Goal: Task Accomplishment & Management: Manage account settings

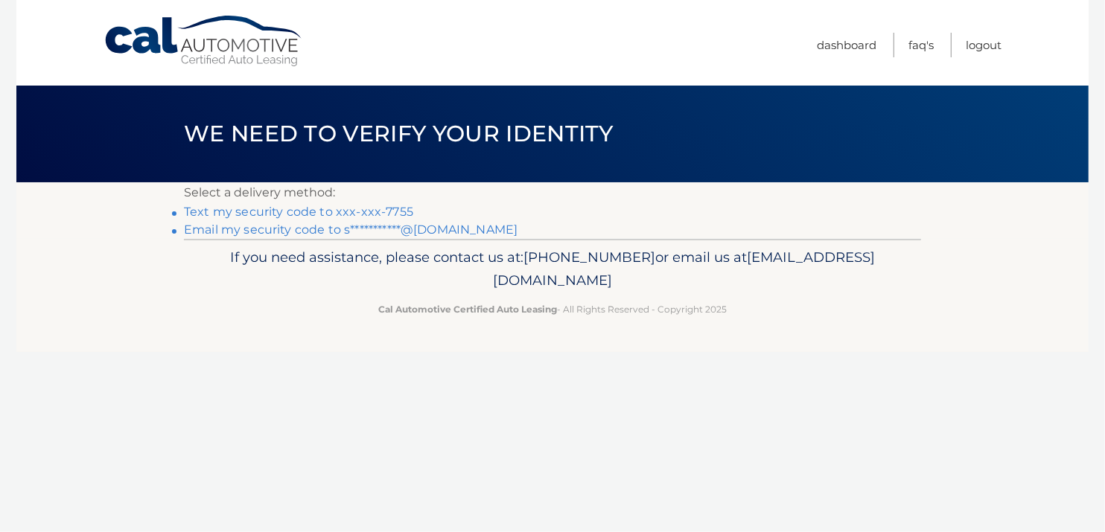
click at [305, 223] on link "**********" at bounding box center [350, 230] width 333 height 14
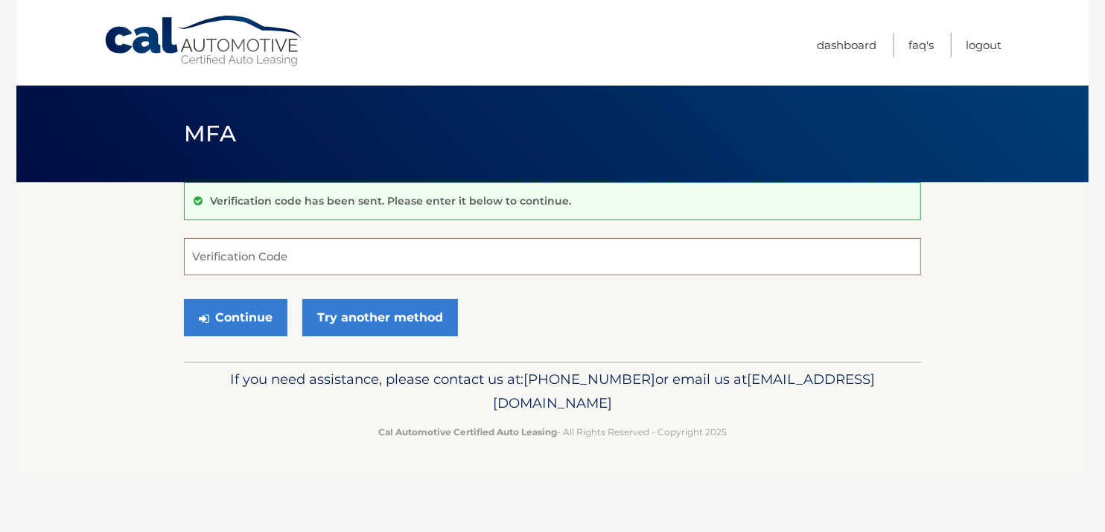
paste input "767117"
click at [237, 325] on button "Continue" at bounding box center [235, 317] width 103 height 37
click at [272, 252] on input "767117" at bounding box center [552, 256] width 737 height 37
type input "767117"
click at [184, 299] on button "Continue" at bounding box center [235, 317] width 103 height 37
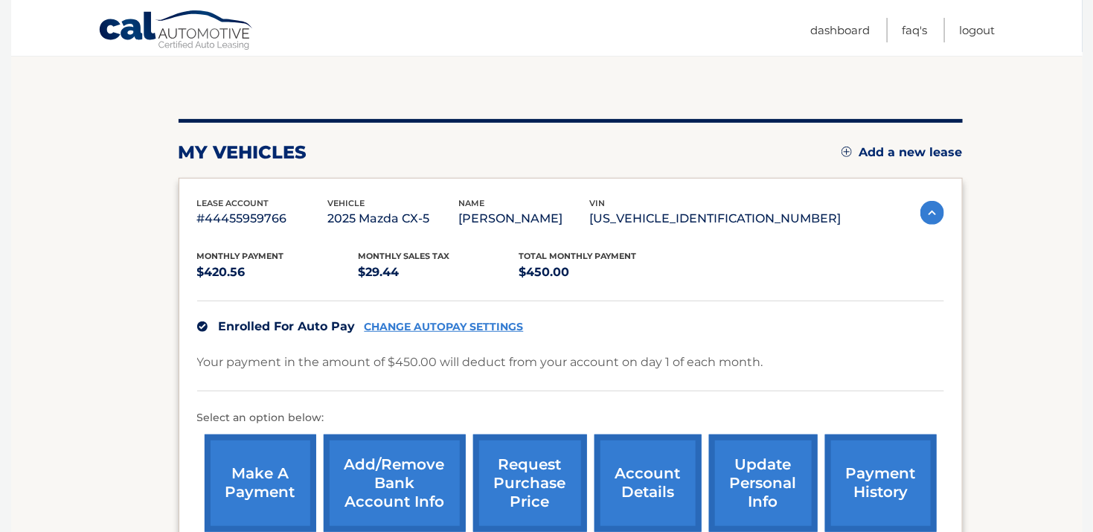
scroll to position [148, 0]
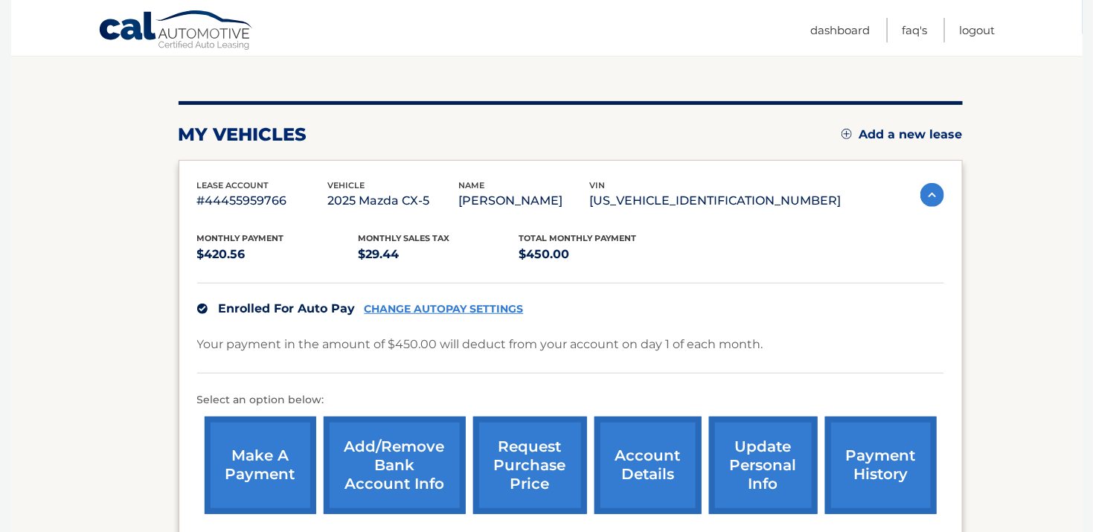
click at [430, 473] on link "Add/Remove bank account info" at bounding box center [395, 466] width 142 height 98
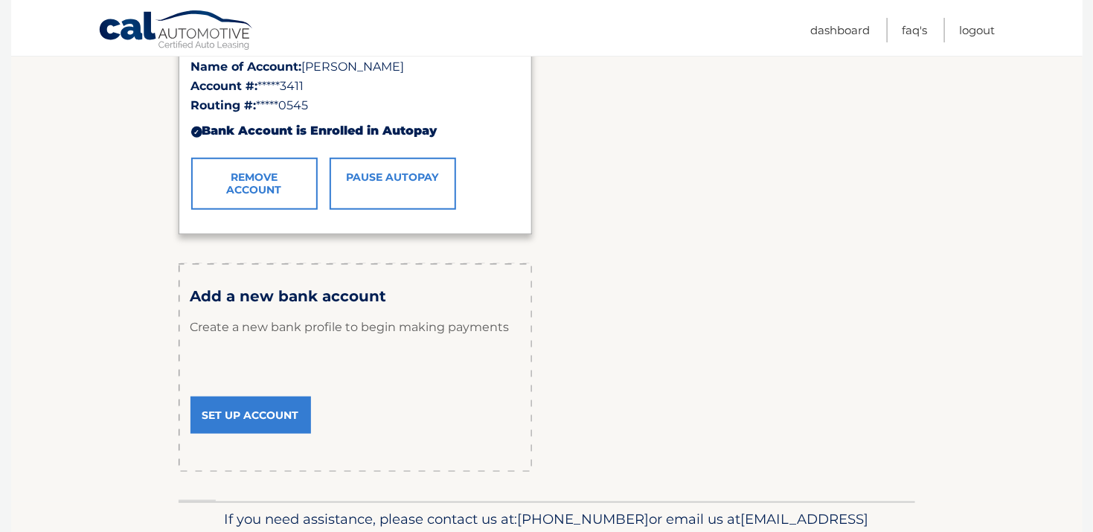
scroll to position [412, 0]
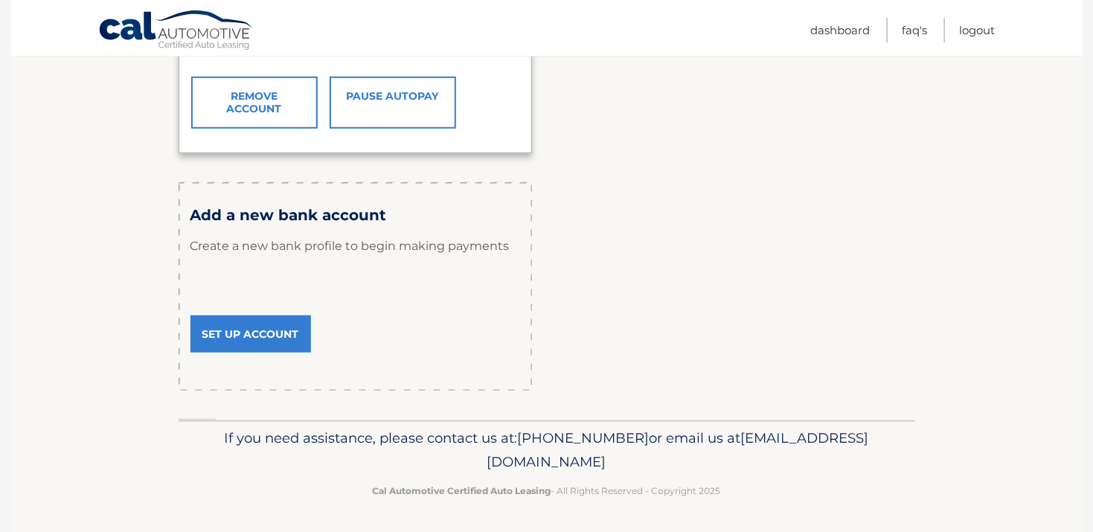
click at [235, 346] on link "Set Up Account" at bounding box center [251, 334] width 121 height 37
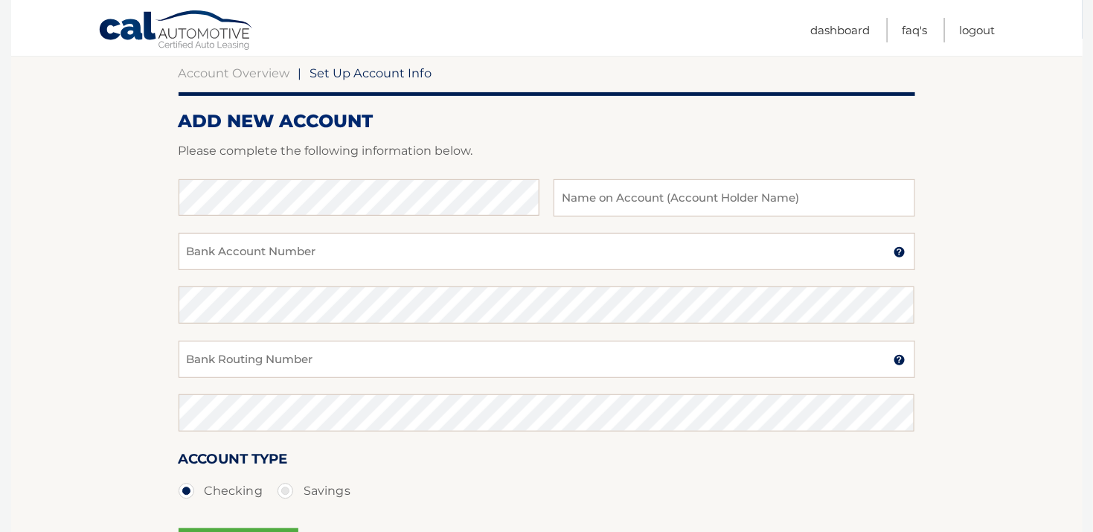
scroll to position [148, 0]
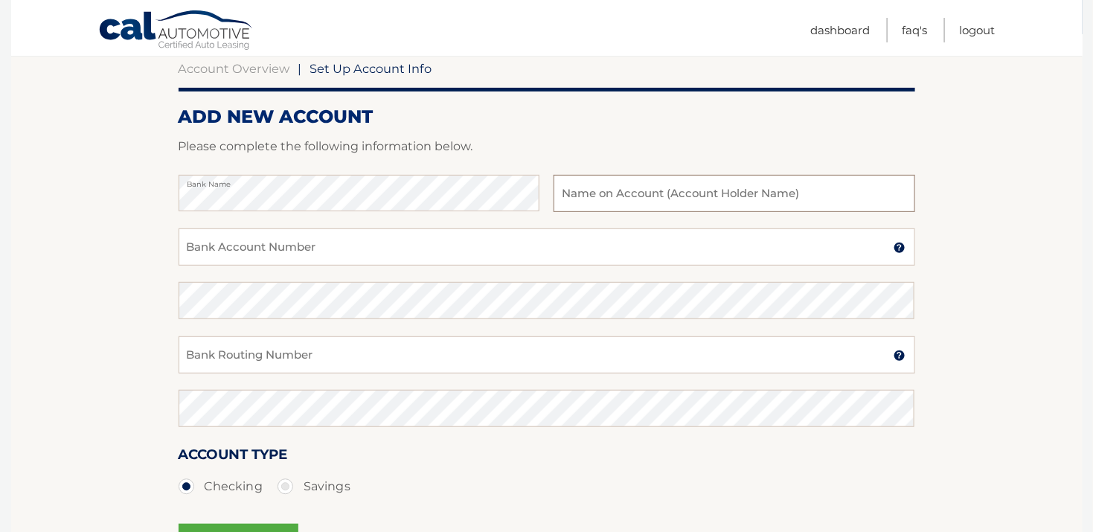
click at [618, 203] on input "text" at bounding box center [734, 193] width 361 height 37
type input "[PERSON_NAME]"
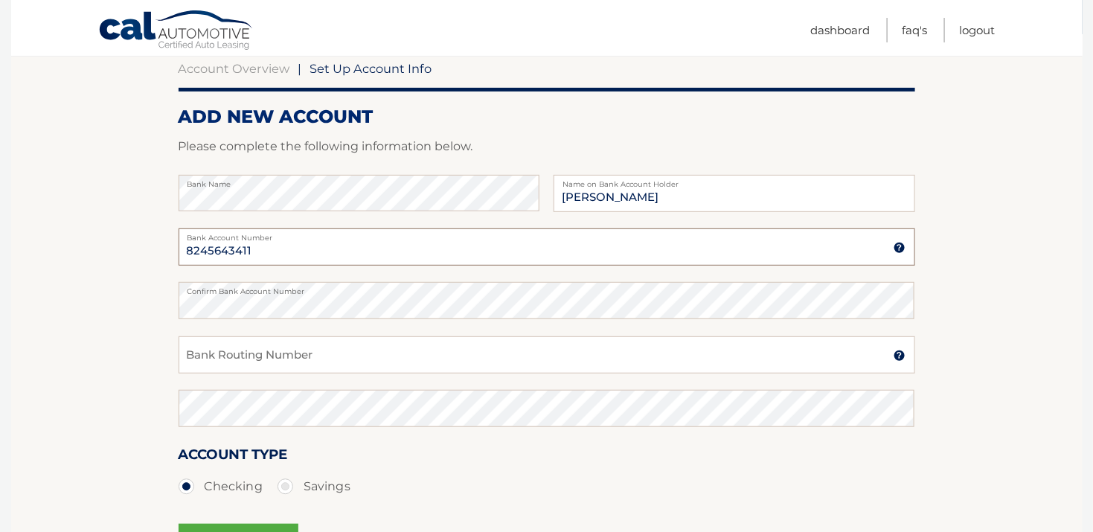
click at [397, 257] on input "8245643411" at bounding box center [547, 247] width 737 height 37
type input "8"
click at [258, 250] on input "Bank Account Number" at bounding box center [547, 247] width 737 height 37
type input "400215817596"
click at [249, 358] on input "Bank Routing Number" at bounding box center [547, 354] width 737 height 37
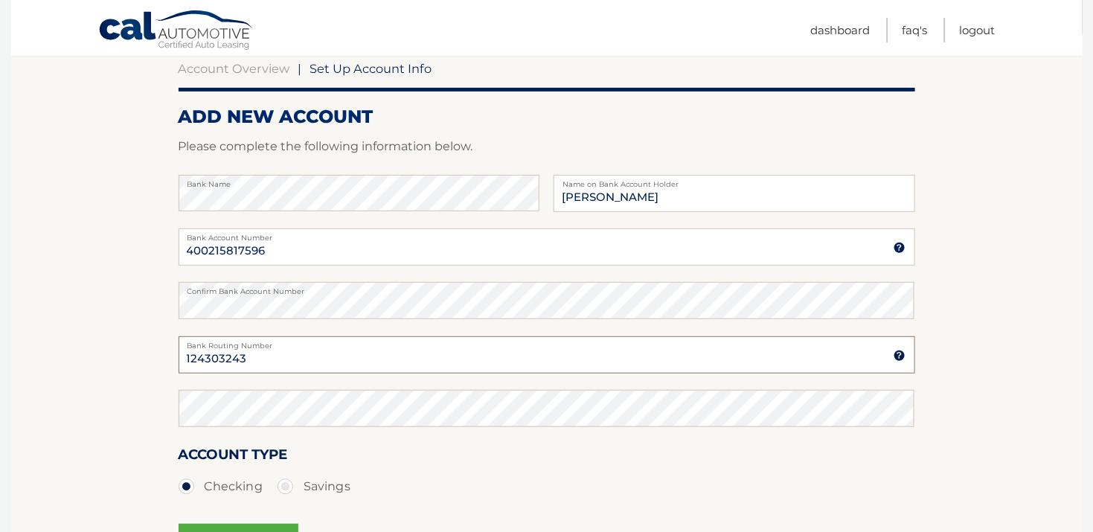
type input "124303243"
click at [441, 470] on div "Account Type Checking Savings" at bounding box center [547, 472] width 737 height 57
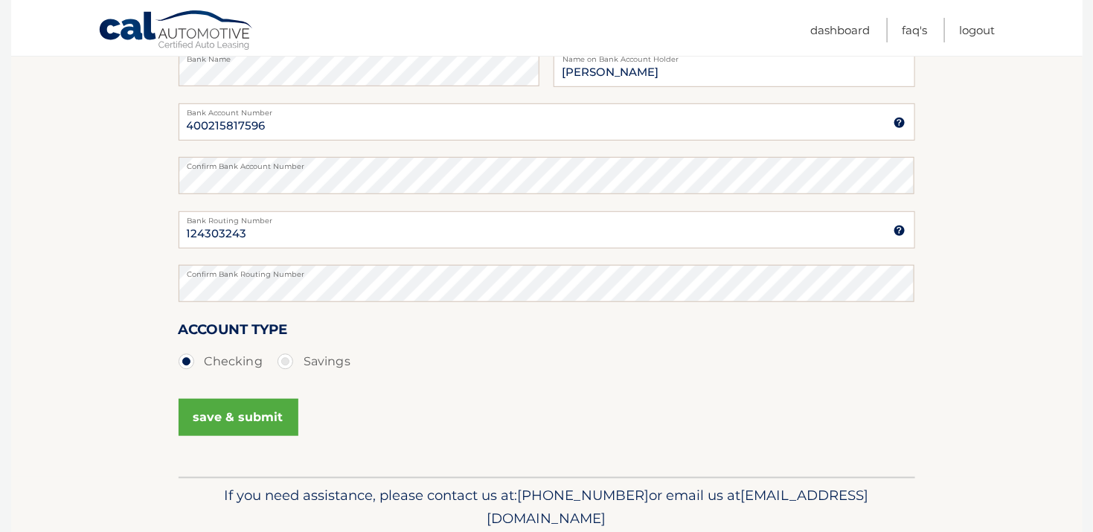
scroll to position [330, 0]
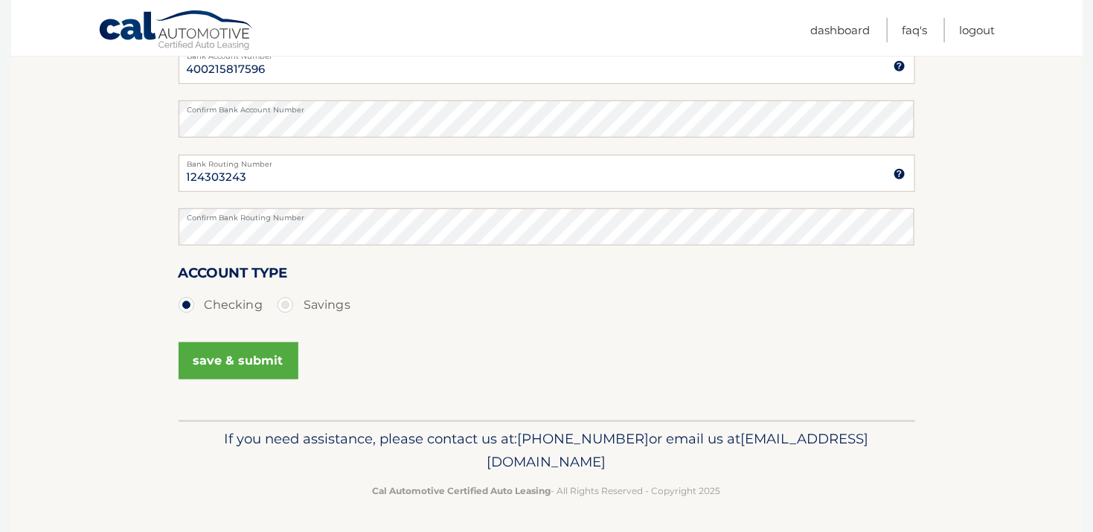
click at [253, 371] on button "save & submit" at bounding box center [239, 360] width 120 height 37
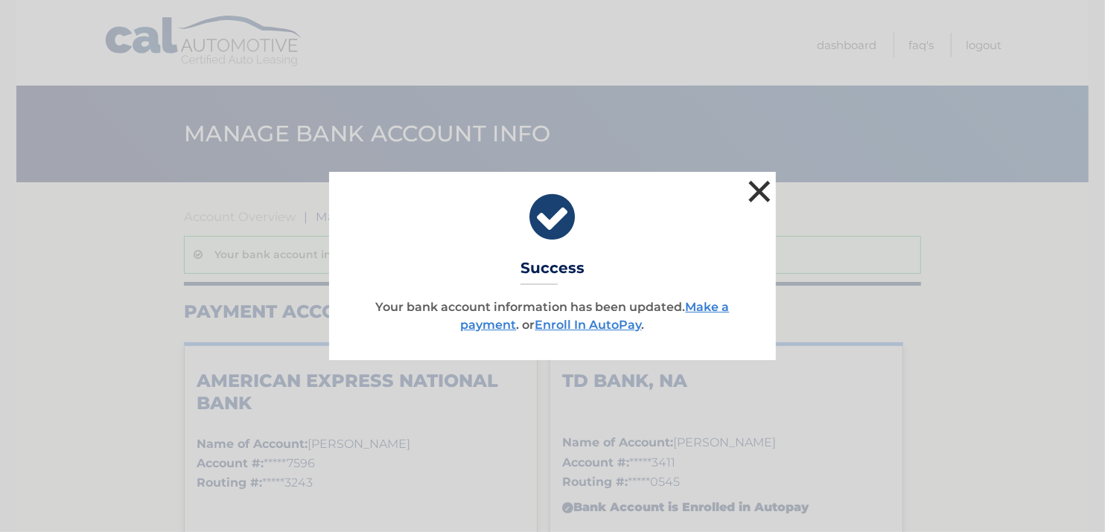
click at [756, 185] on button "×" at bounding box center [759, 191] width 30 height 30
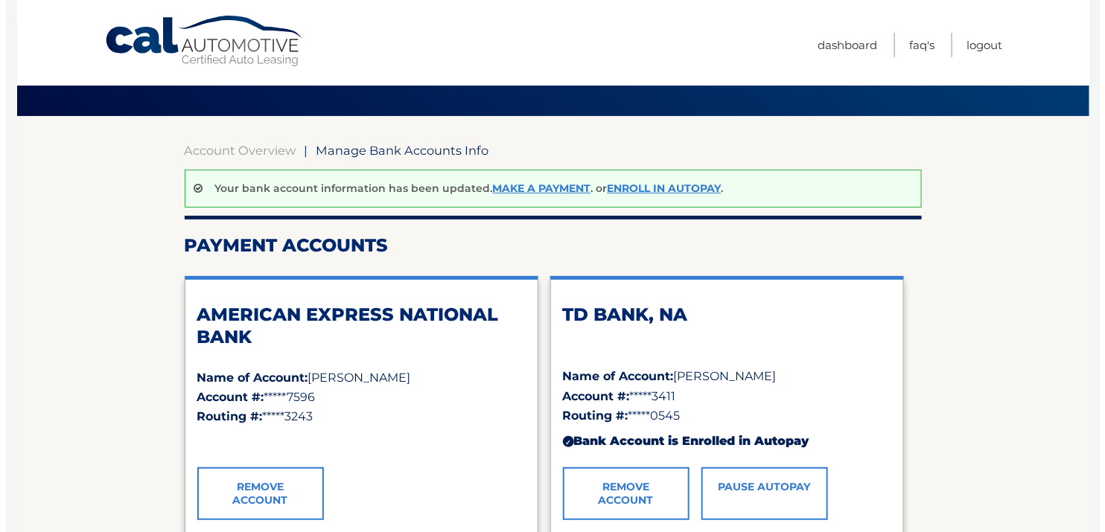
scroll to position [223, 0]
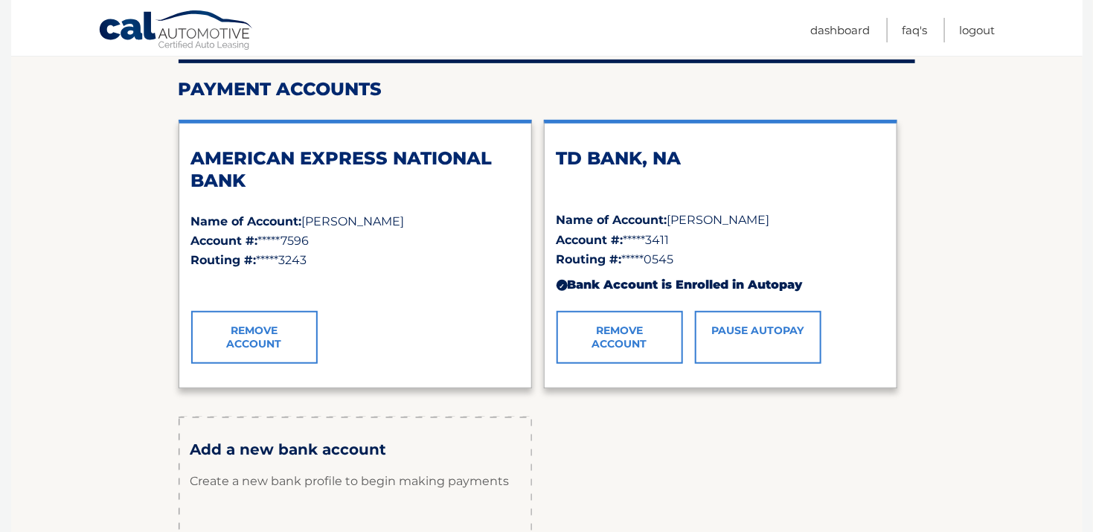
click at [735, 332] on link "Pause AutoPay" at bounding box center [758, 337] width 127 height 52
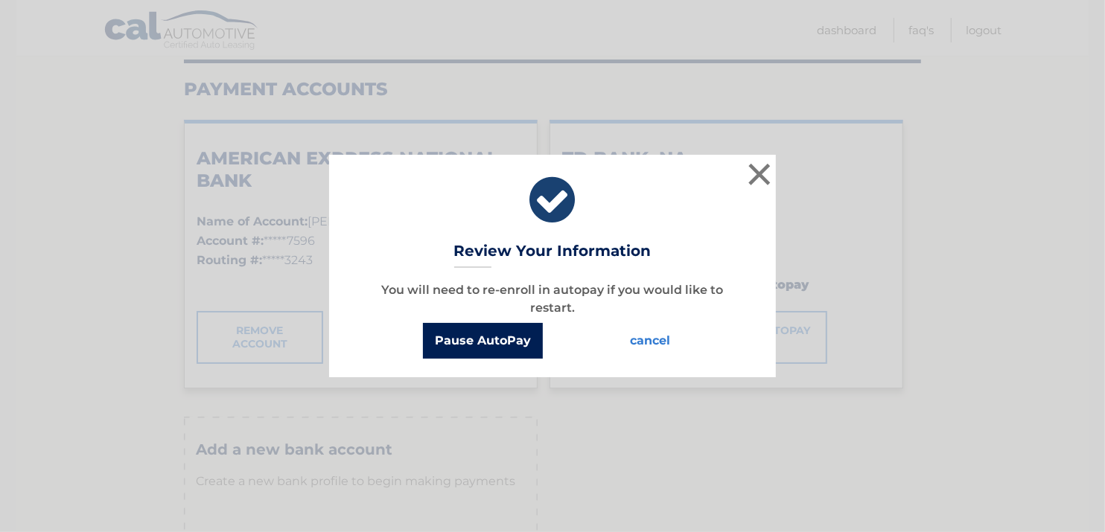
click at [507, 346] on button "Pause AutoPay" at bounding box center [483, 341] width 120 height 36
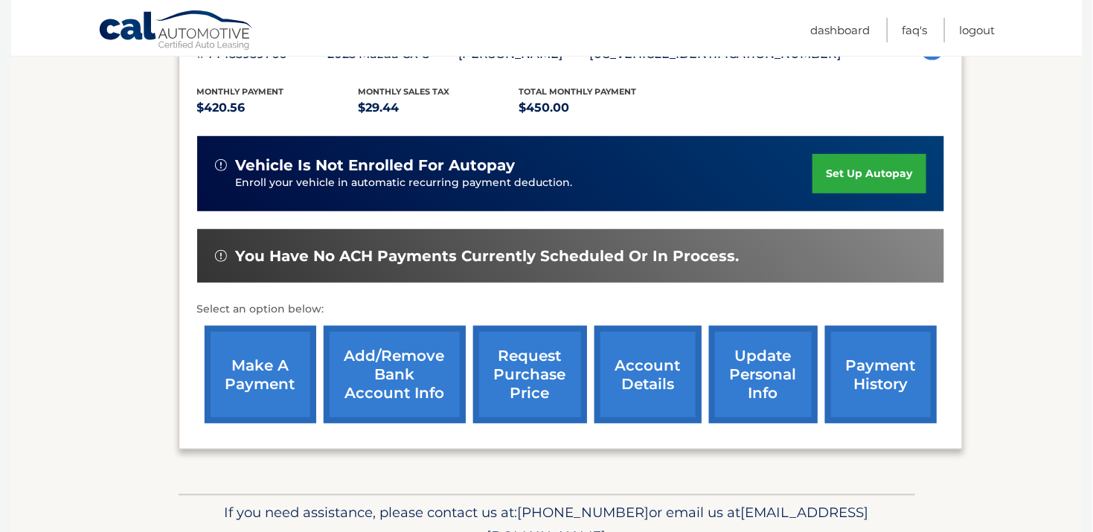
scroll to position [298, 0]
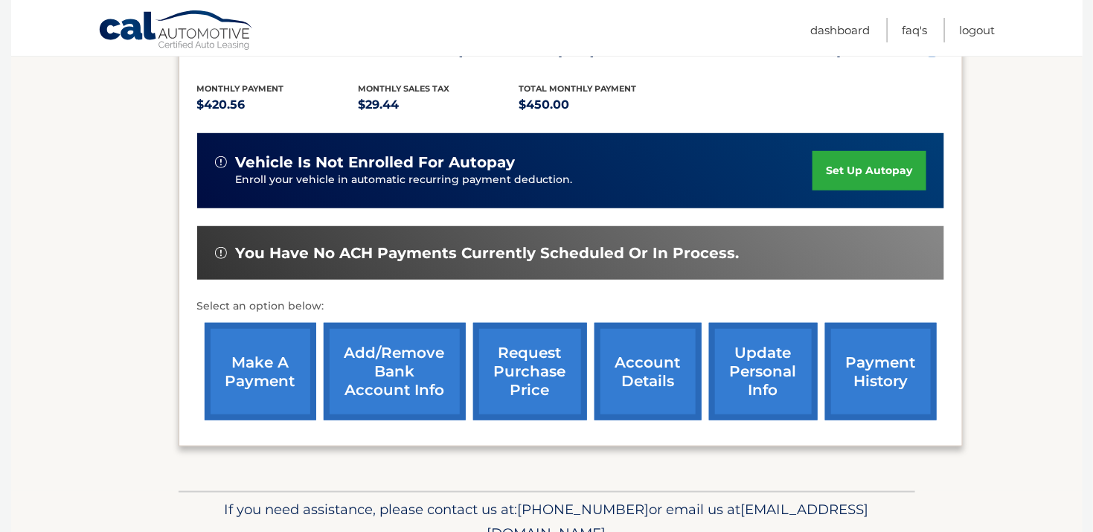
click at [394, 380] on link "Add/Remove bank account info" at bounding box center [395, 372] width 142 height 98
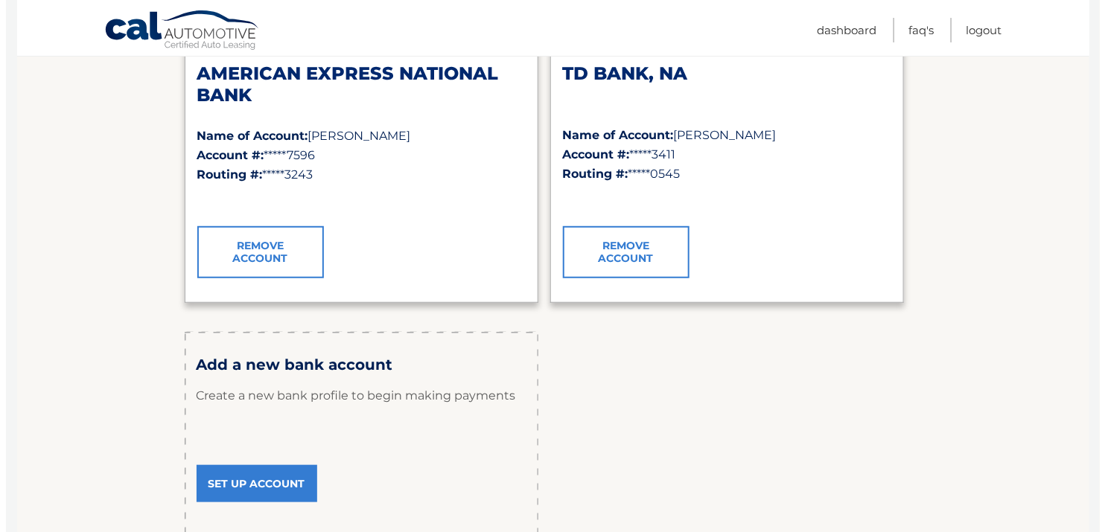
scroll to position [298, 0]
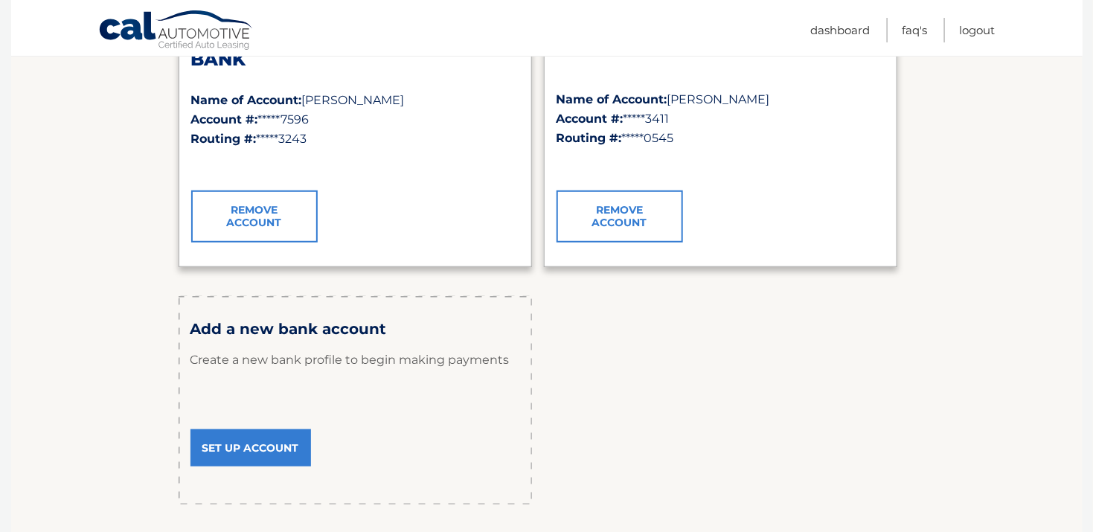
click at [643, 212] on link "Remove Account" at bounding box center [620, 217] width 127 height 52
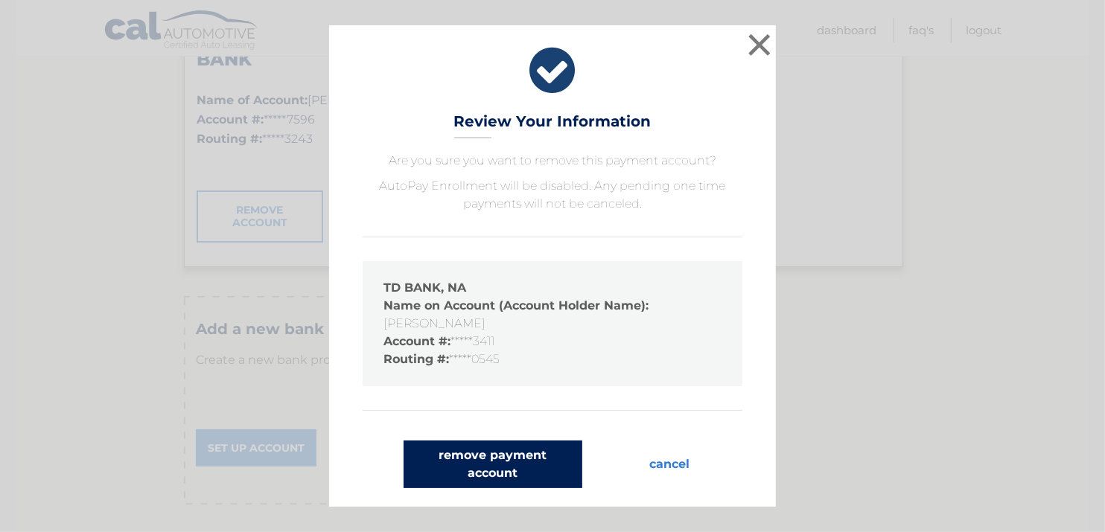
click at [540, 473] on button "remove payment account" at bounding box center [492, 465] width 179 height 48
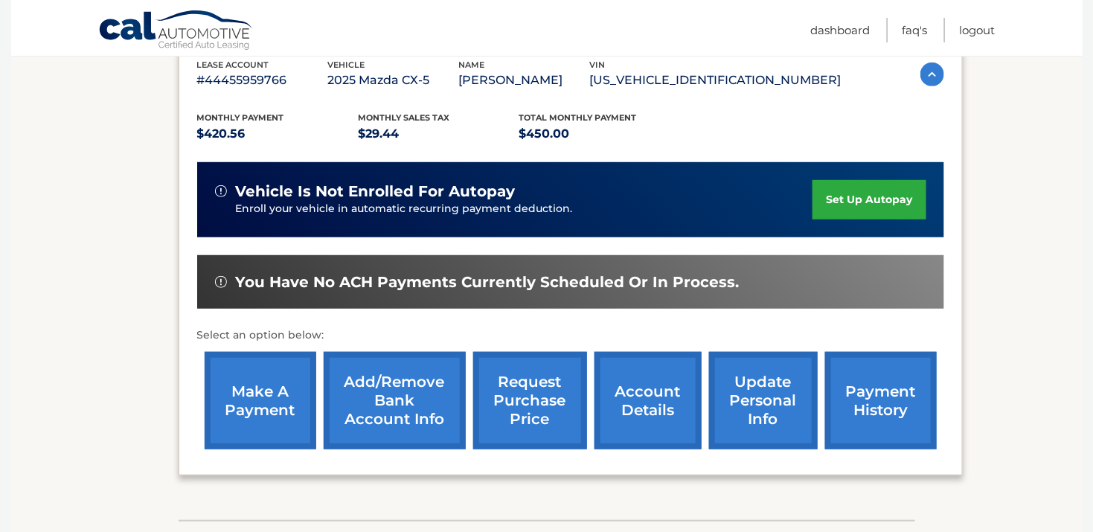
scroll to position [298, 0]
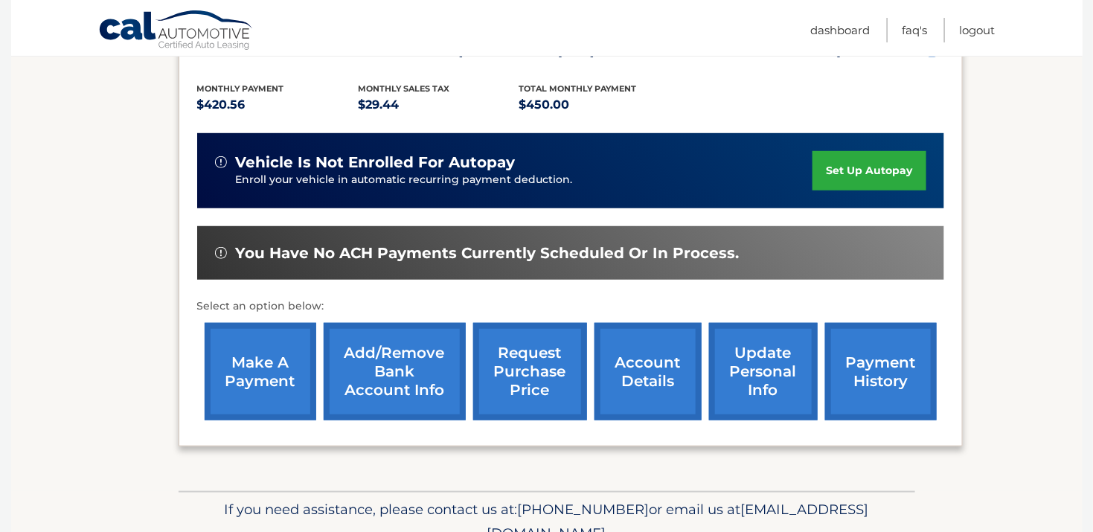
click at [424, 371] on link "Add/Remove bank account info" at bounding box center [395, 372] width 142 height 98
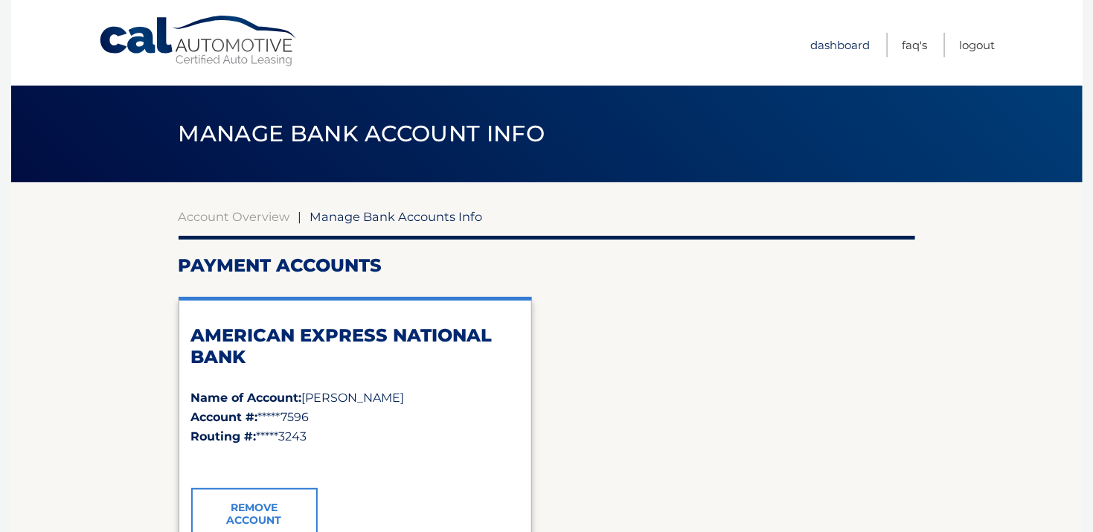
click at [834, 46] on link "Dashboard" at bounding box center [841, 45] width 60 height 25
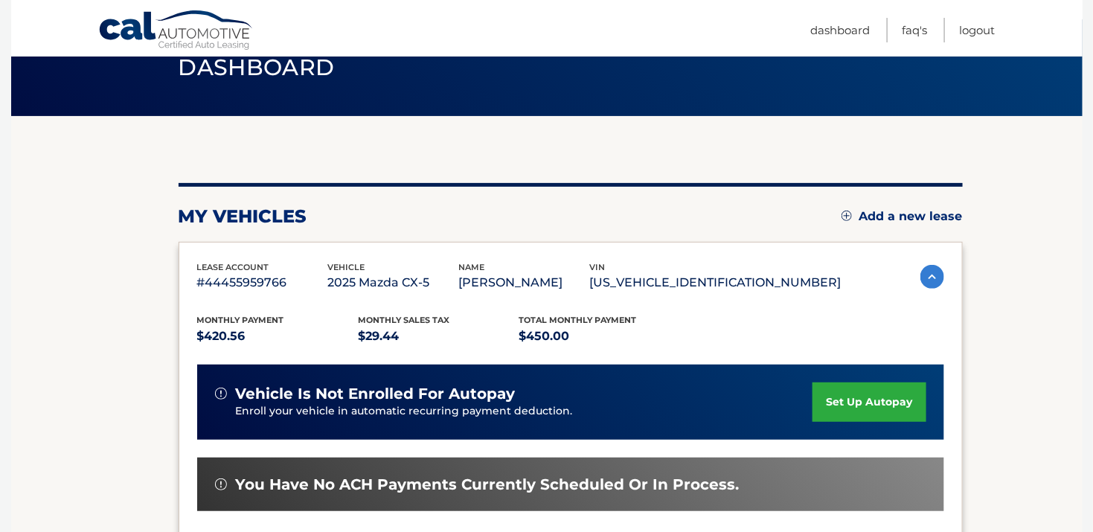
scroll to position [148, 0]
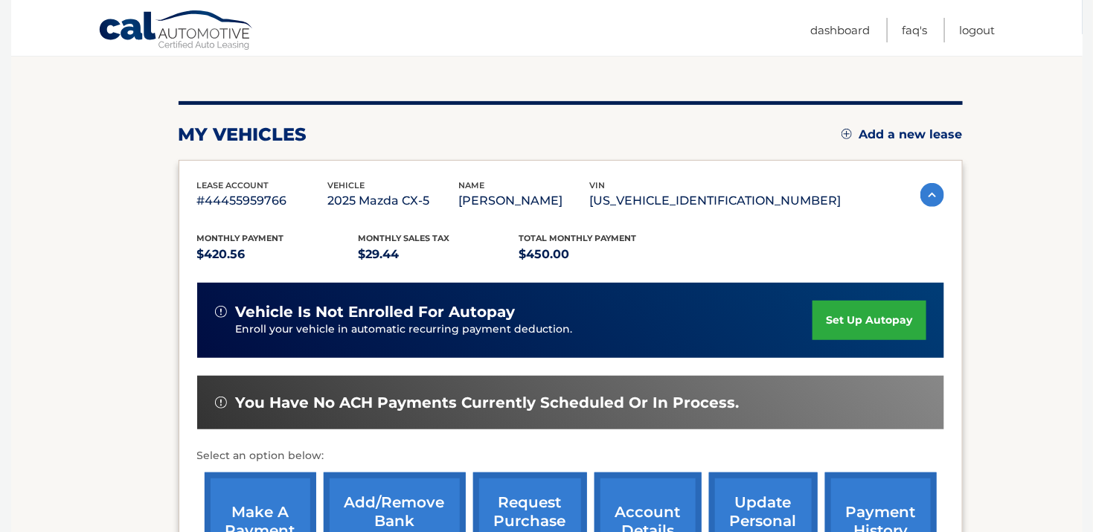
click at [913, 316] on link "set up autopay" at bounding box center [869, 320] width 113 height 39
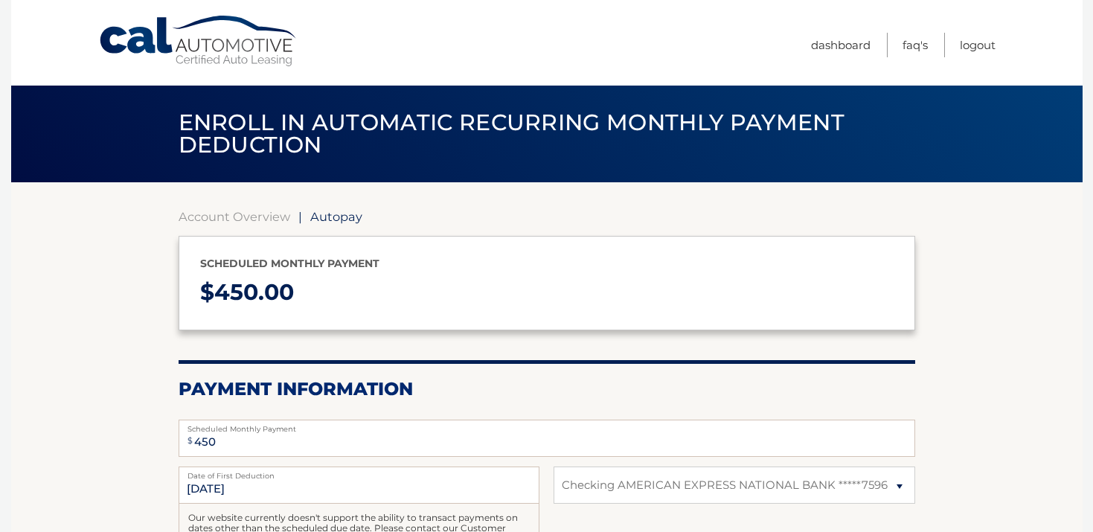
select select "MWQwNWE5ZWEtZjNlYS00Yzg1LTg5NDEtNThjMmIwNTdhMzZk"
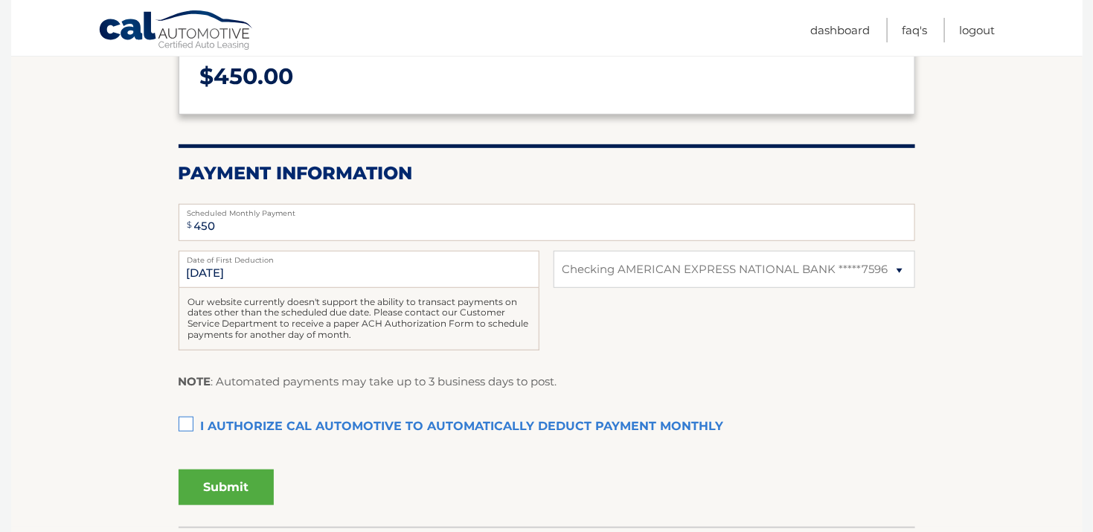
scroll to position [223, 0]
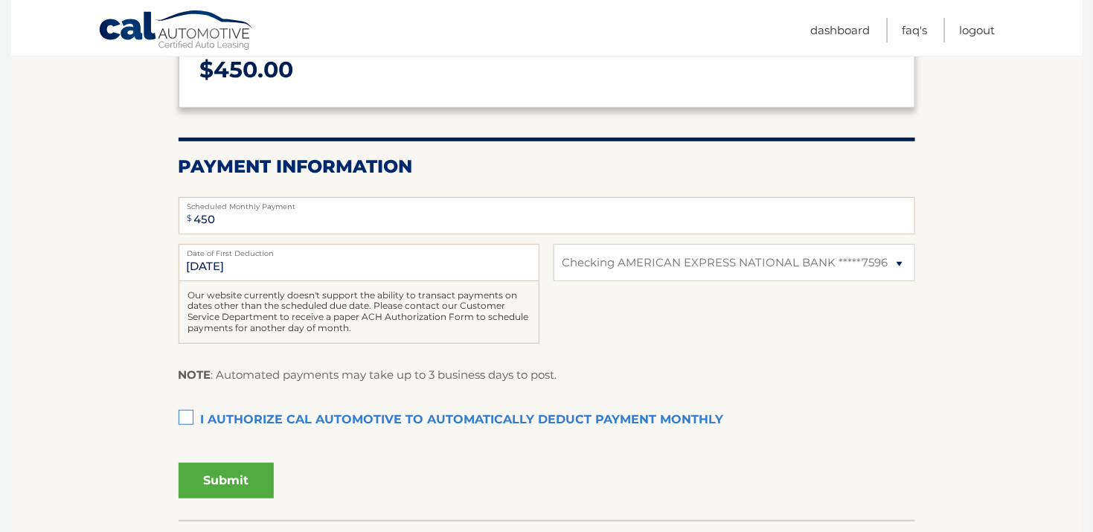
click at [187, 416] on label "I authorize cal automotive to automatically deduct payment monthly This checkbo…" at bounding box center [547, 421] width 737 height 30
click at [0, 0] on input "I authorize cal automotive to automatically deduct payment monthly This checkbo…" at bounding box center [0, 0] width 0 height 0
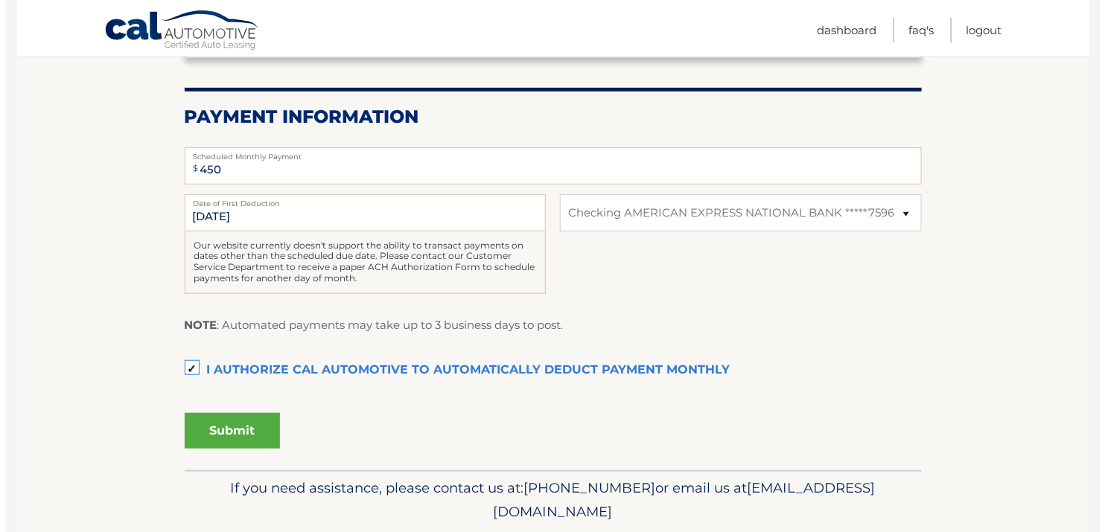
scroll to position [298, 0]
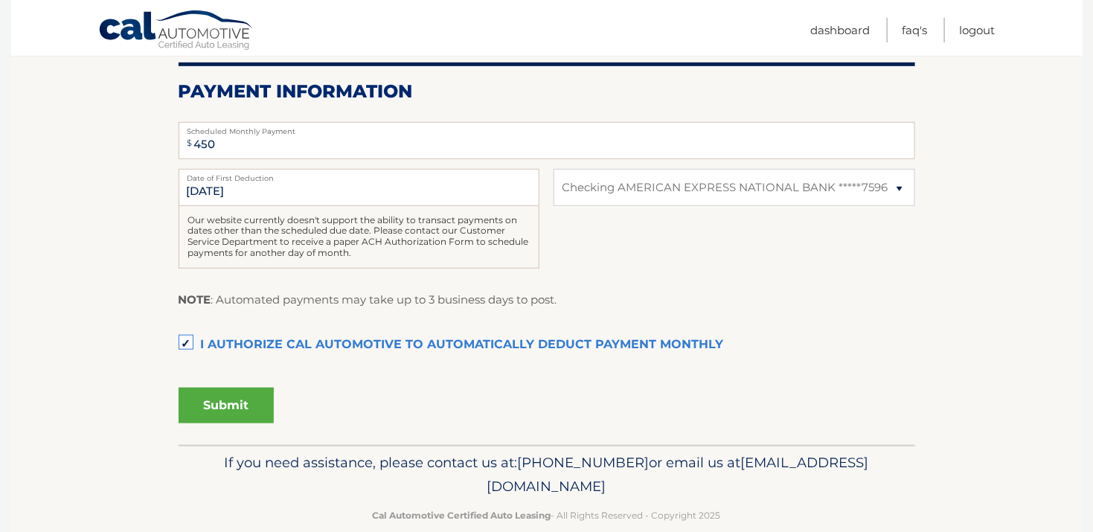
click at [250, 403] on button "Submit" at bounding box center [226, 406] width 95 height 36
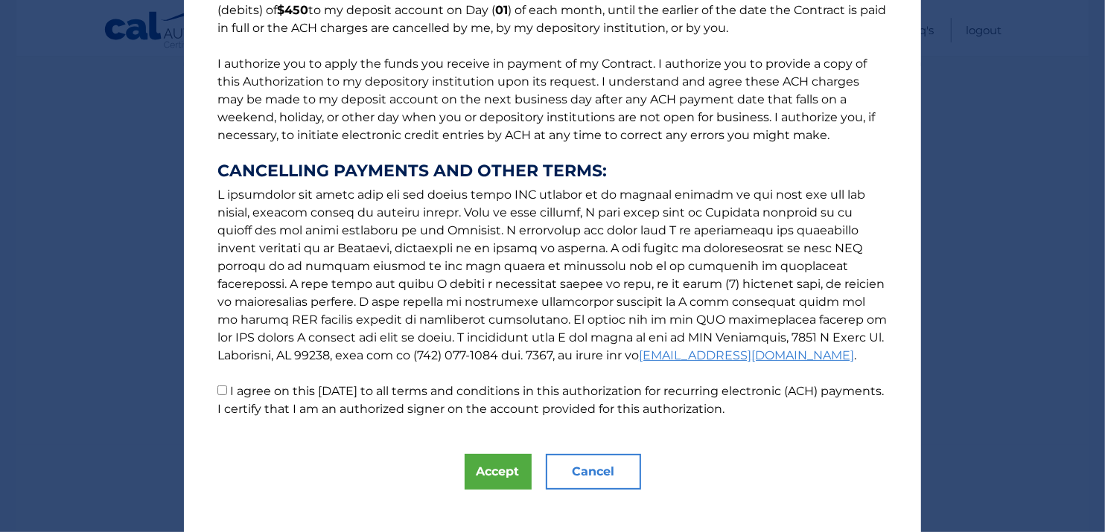
scroll to position [170, 0]
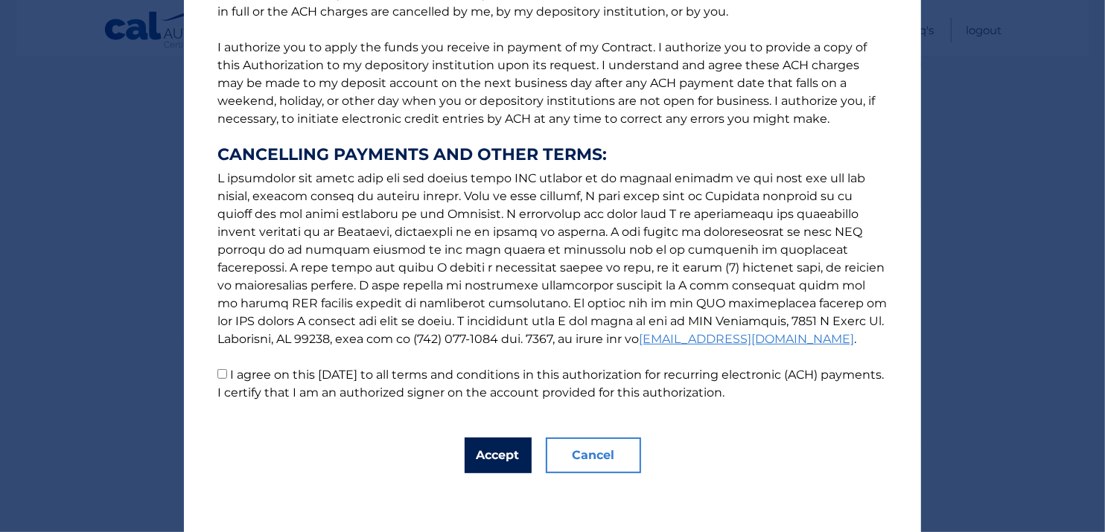
click at [494, 455] on button "Accept" at bounding box center [497, 456] width 67 height 36
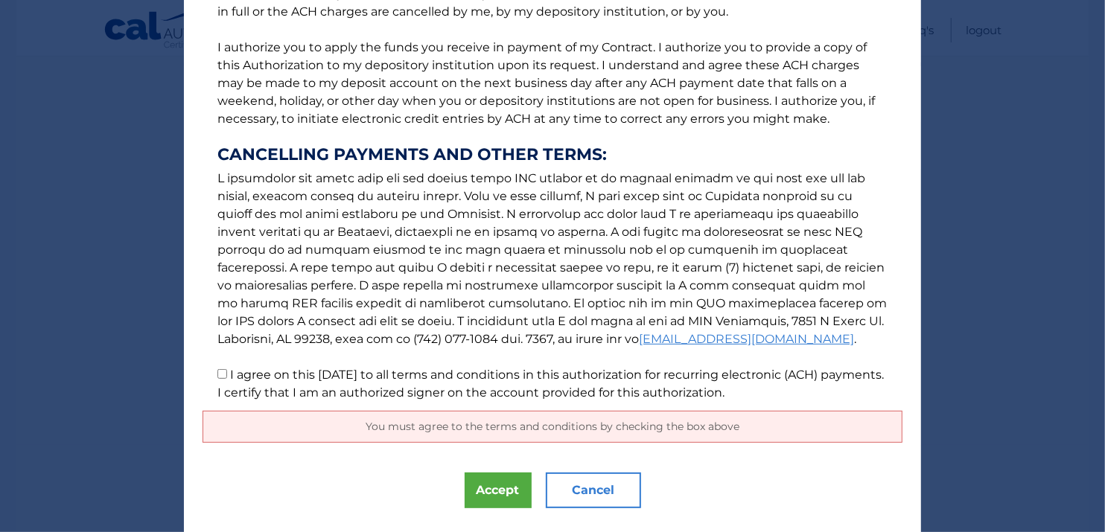
click at [208, 366] on p "The words "I" "me" and "my" mean any identified Customer who signs this Authori…" at bounding box center [552, 131] width 700 height 542
click at [217, 376] on input "I agree on this 09/07/2025 to all terms and conditions in this authorization fo…" at bounding box center [222, 374] width 10 height 10
checkbox input "true"
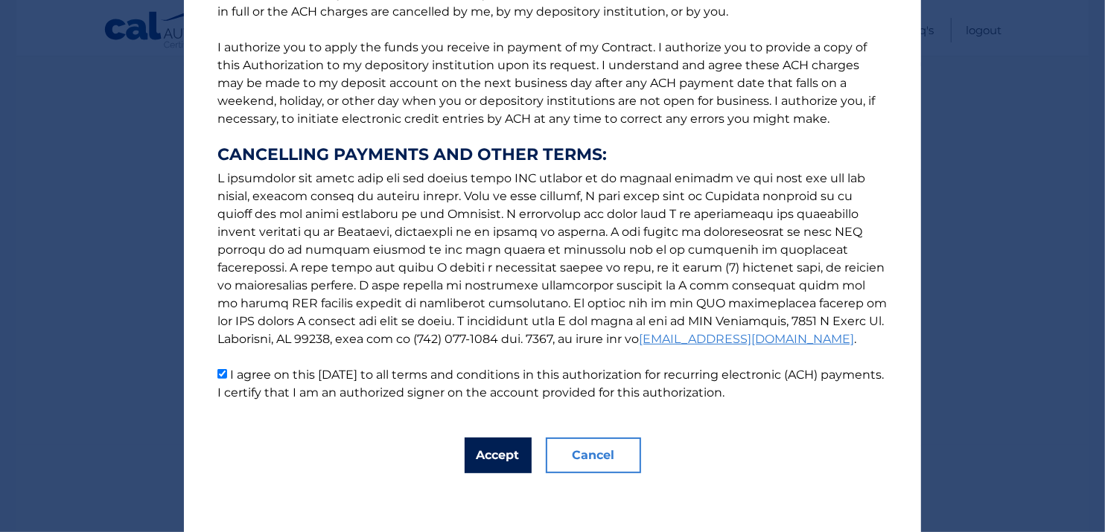
click at [493, 456] on button "Accept" at bounding box center [497, 456] width 67 height 36
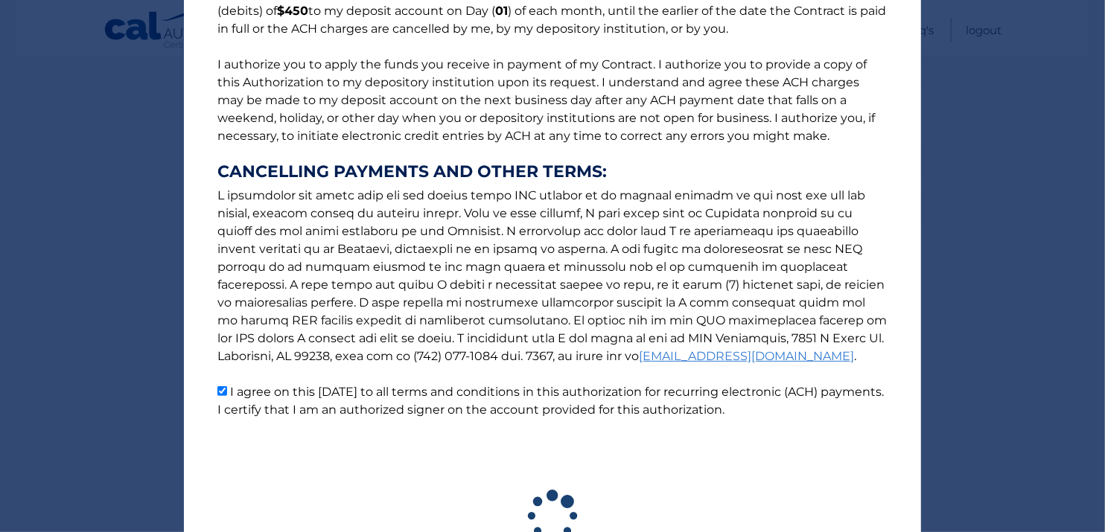
scroll to position [0, 0]
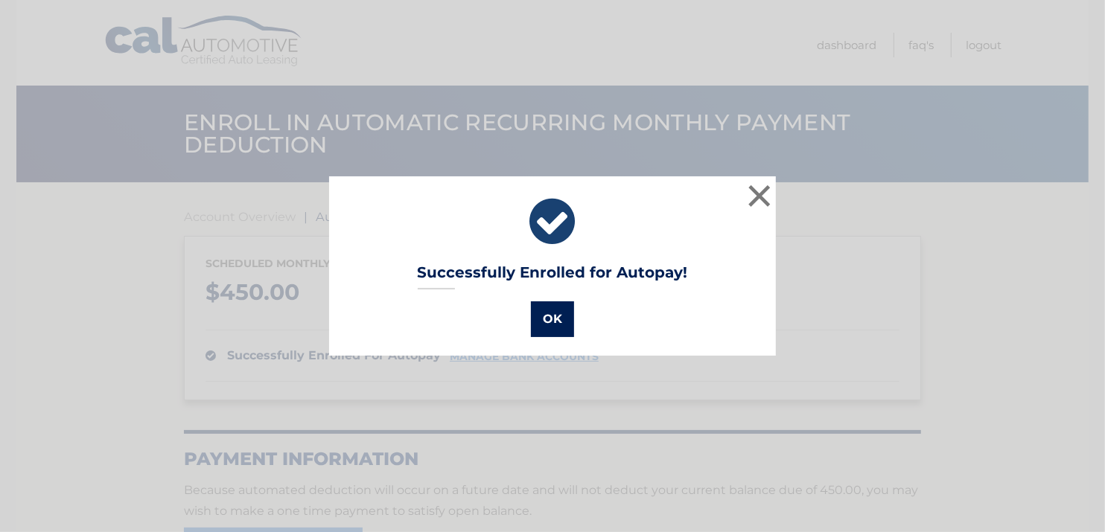
click at [562, 330] on button "OK" at bounding box center [552, 319] width 43 height 36
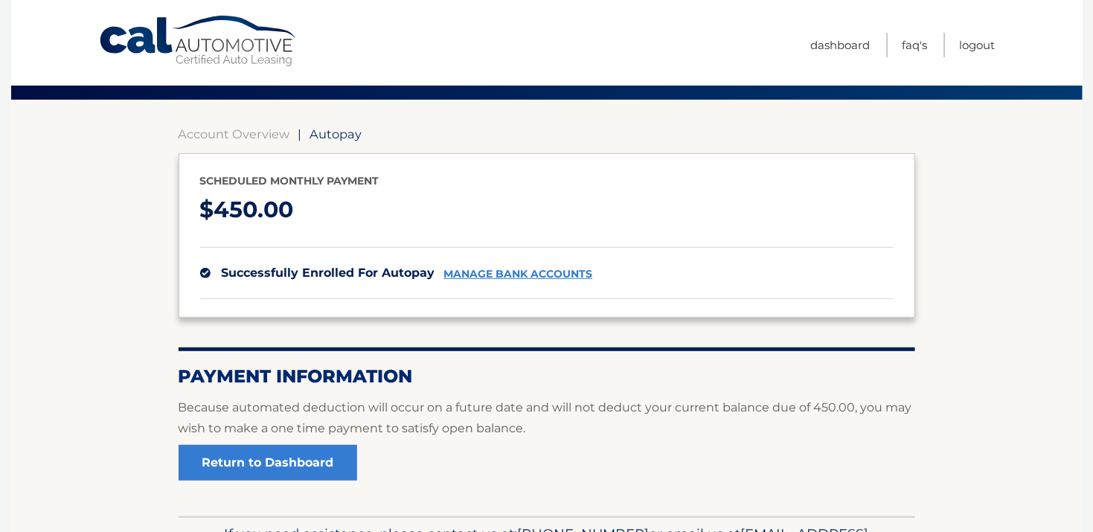
scroll to position [179, 0]
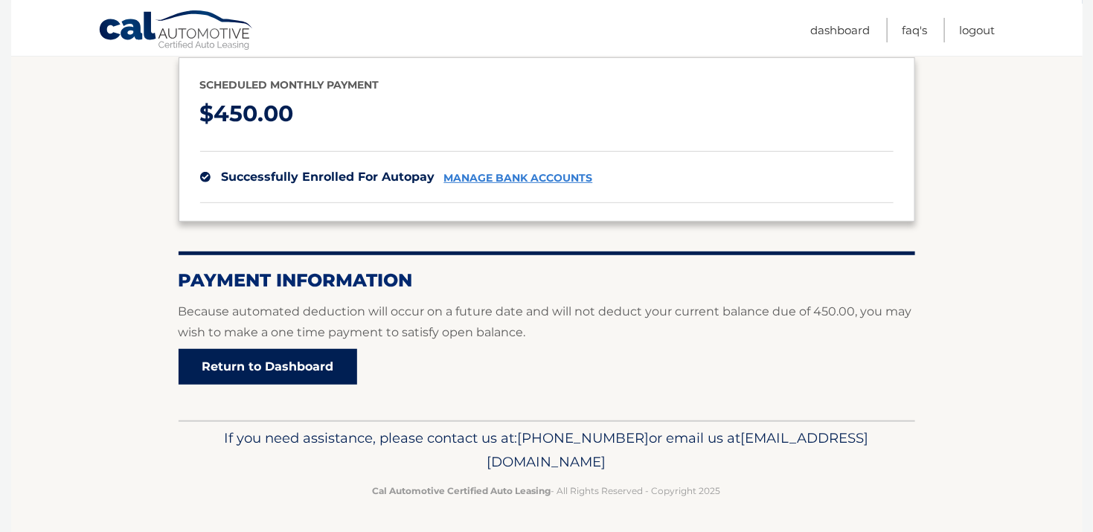
click at [320, 377] on link "Return to Dashboard" at bounding box center [268, 367] width 179 height 36
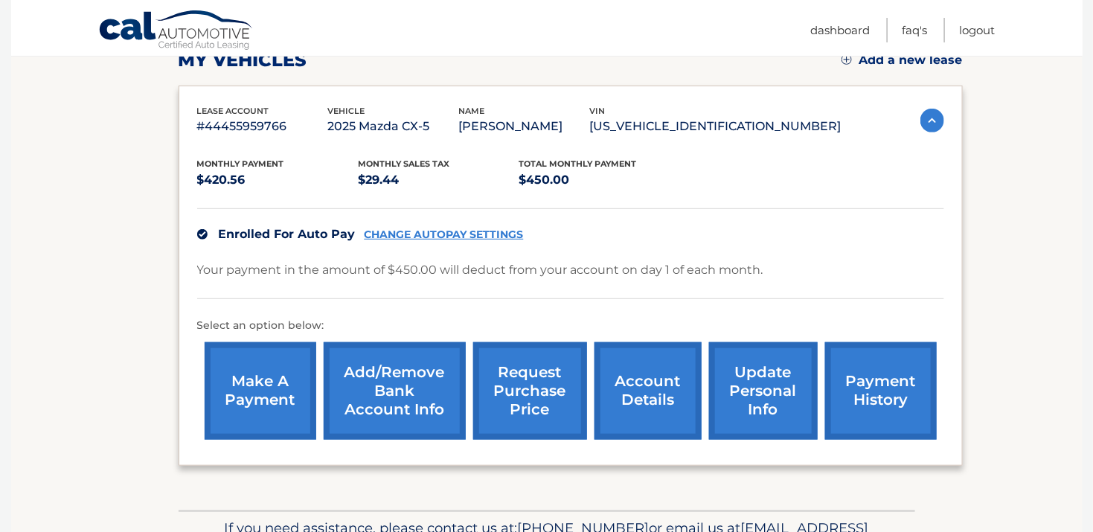
scroll to position [223, 0]
click at [400, 366] on link "Add/Remove bank account info" at bounding box center [395, 391] width 142 height 98
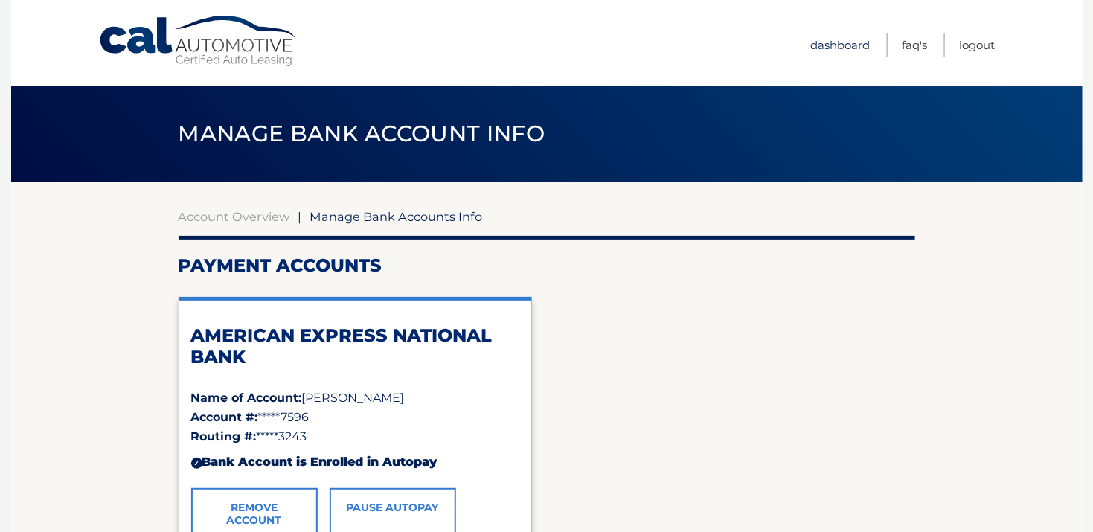
click at [818, 48] on link "Dashboard" at bounding box center [841, 45] width 60 height 25
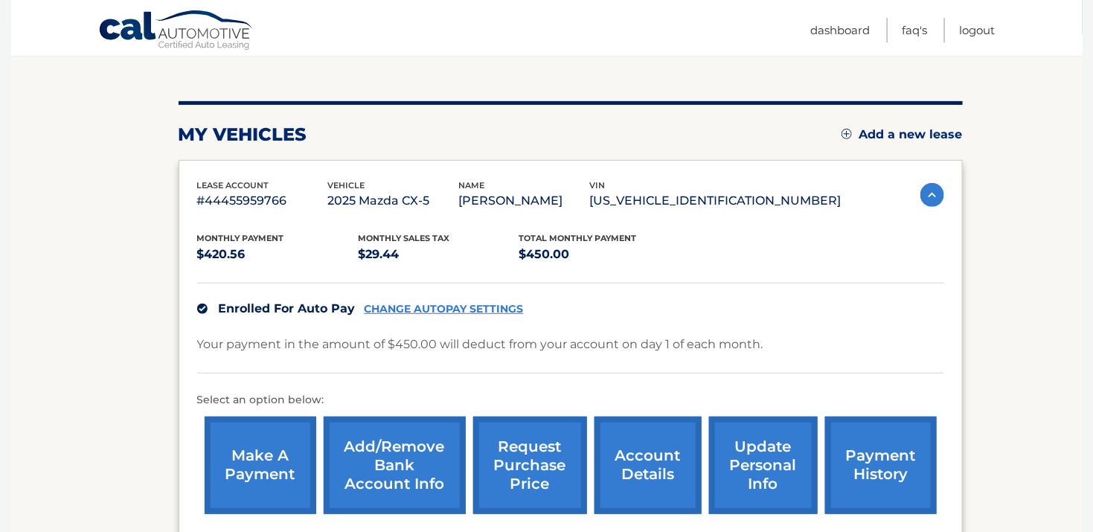
scroll to position [298, 0]
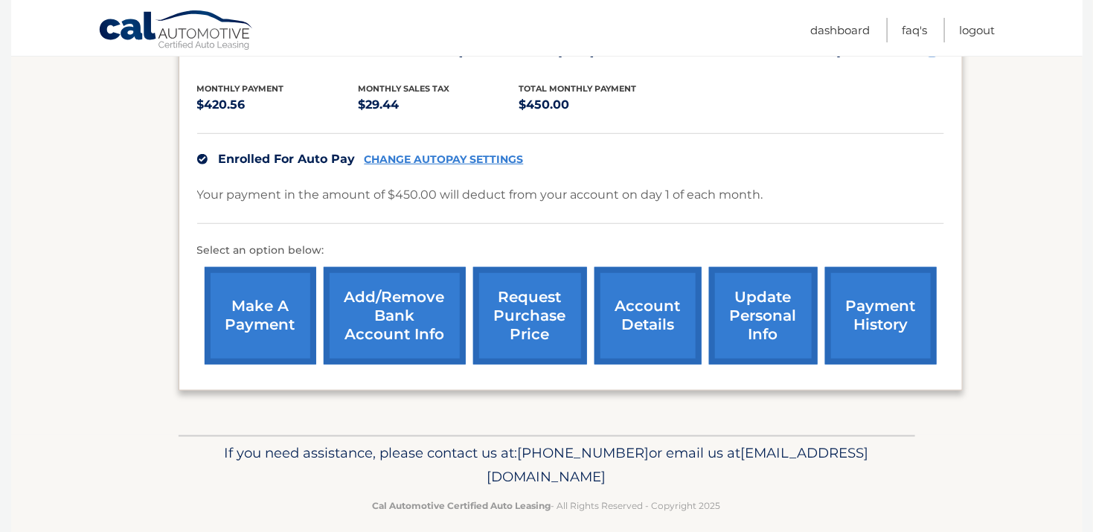
click at [621, 301] on link "account details" at bounding box center [648, 316] width 107 height 98
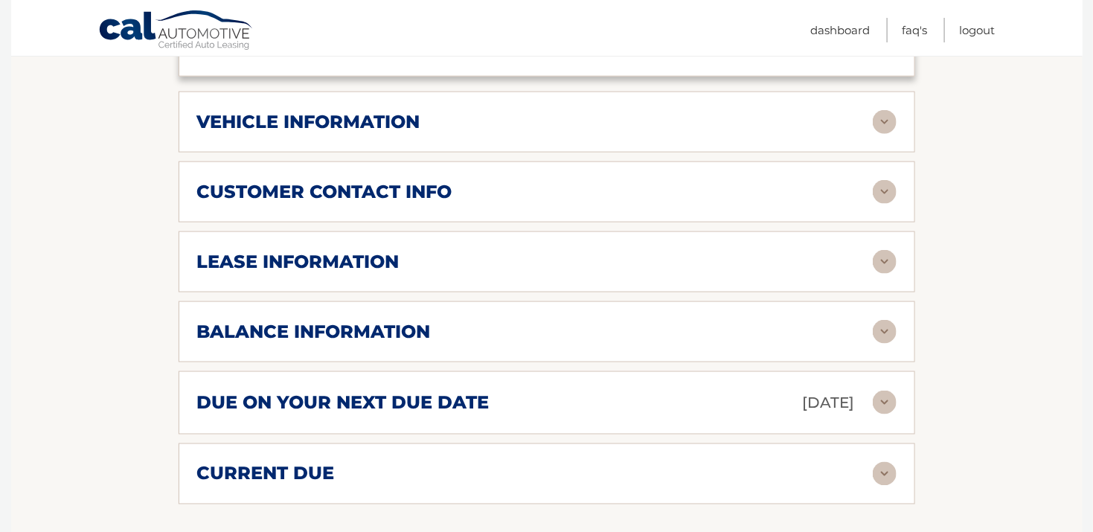
scroll to position [670, 0]
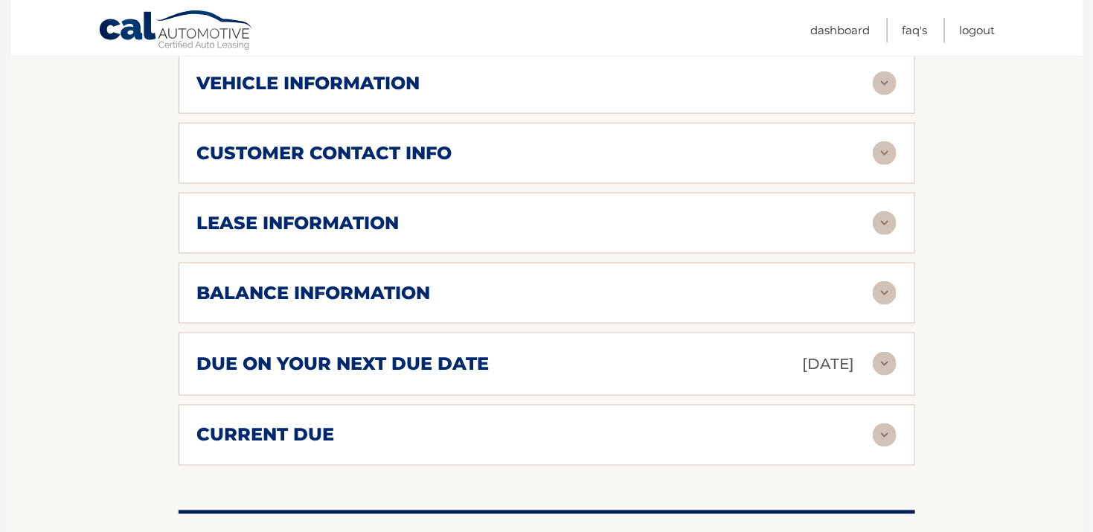
click at [875, 284] on img at bounding box center [885, 293] width 24 height 24
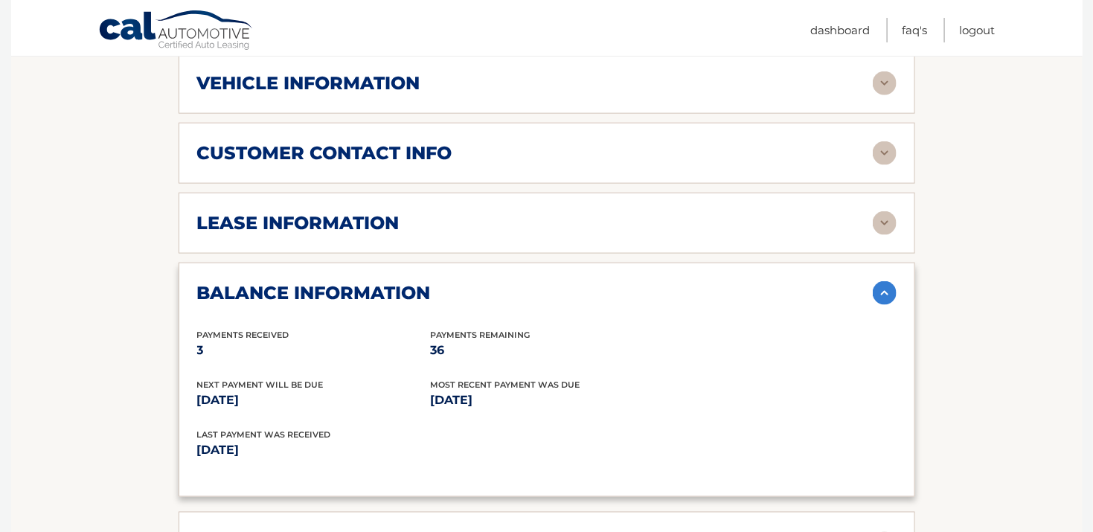
click at [881, 293] on img at bounding box center [885, 293] width 24 height 24
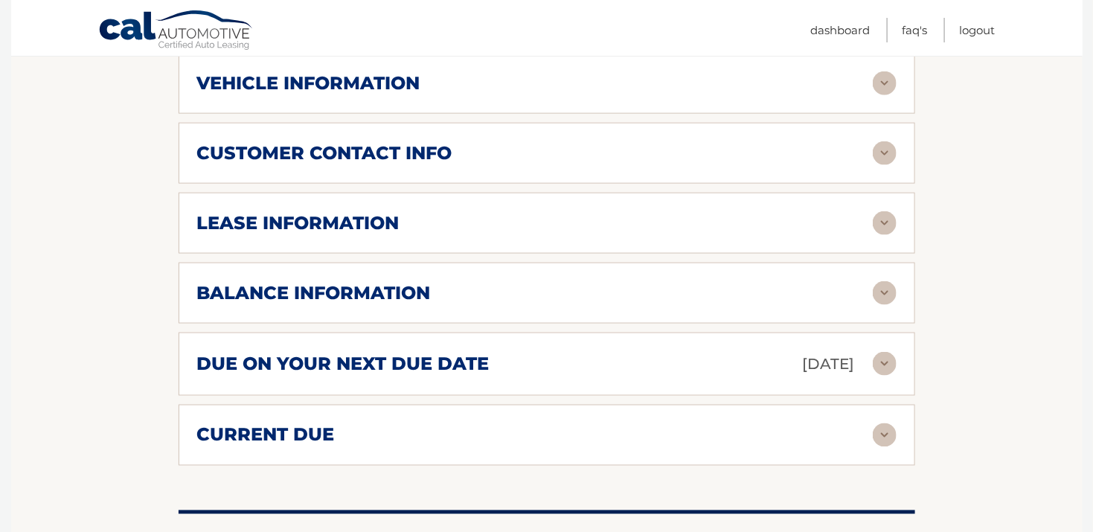
click at [482, 241] on div "lease information Contract Start Date Jun 22, 2025 Term 39 Maturity Date Sep 22…" at bounding box center [547, 223] width 737 height 61
click at [577, 222] on div "lease information" at bounding box center [535, 223] width 676 height 22
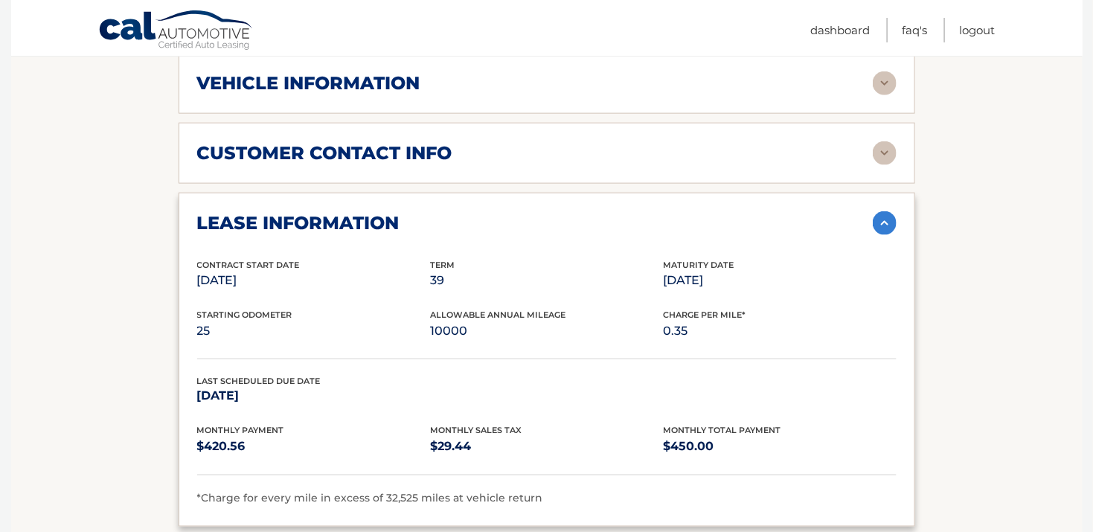
click at [577, 222] on div "lease information" at bounding box center [535, 223] width 676 height 22
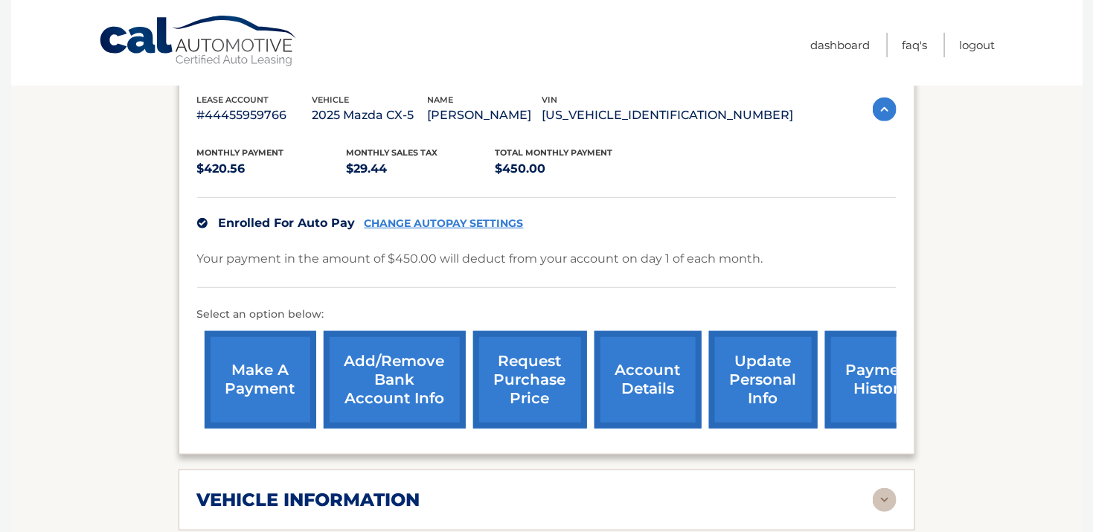
scroll to position [0, 0]
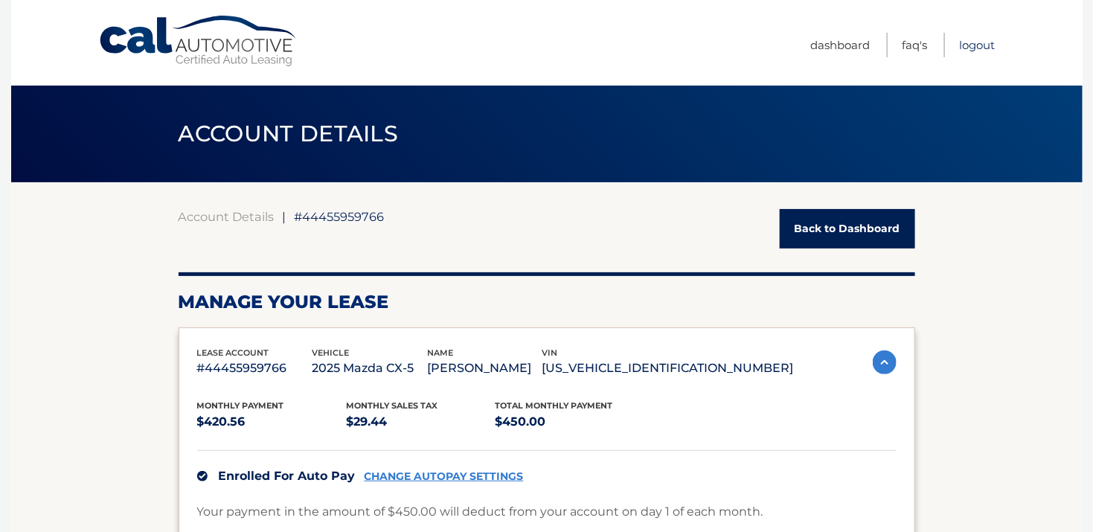
click at [980, 39] on link "Logout" at bounding box center [978, 45] width 36 height 25
